Goal: Information Seeking & Learning: Learn about a topic

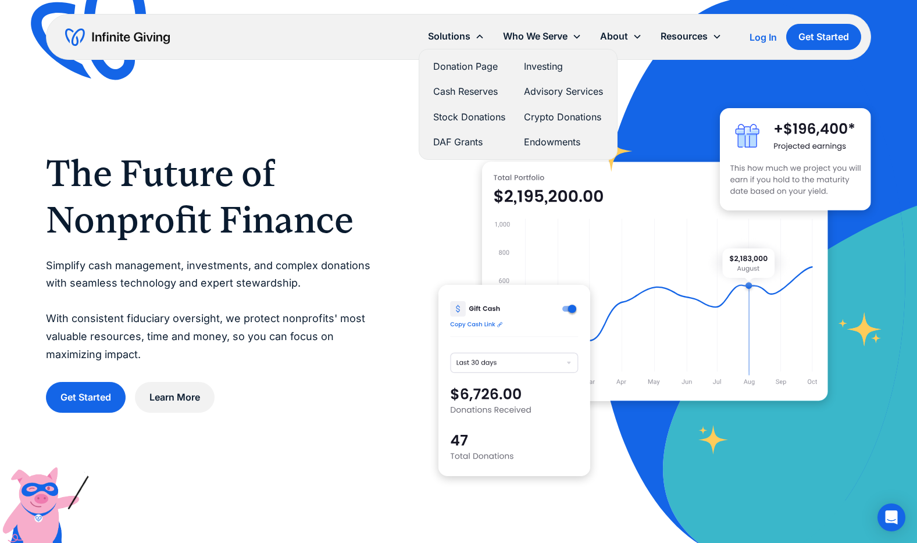
click at [557, 89] on link "Advisory Services" at bounding box center [563, 92] width 79 height 16
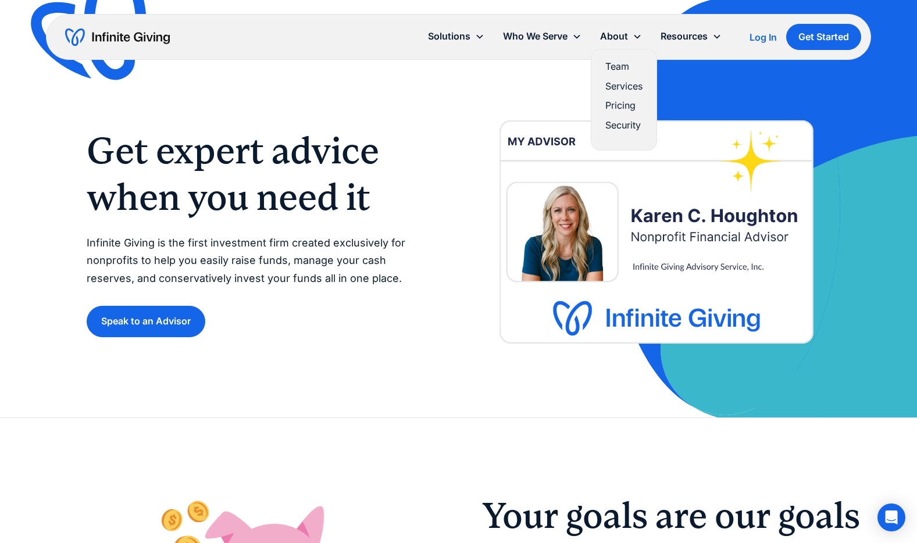
click at [618, 103] on link "Pricing" at bounding box center [623, 106] width 37 height 16
